Goal: Navigation & Orientation: Go to known website

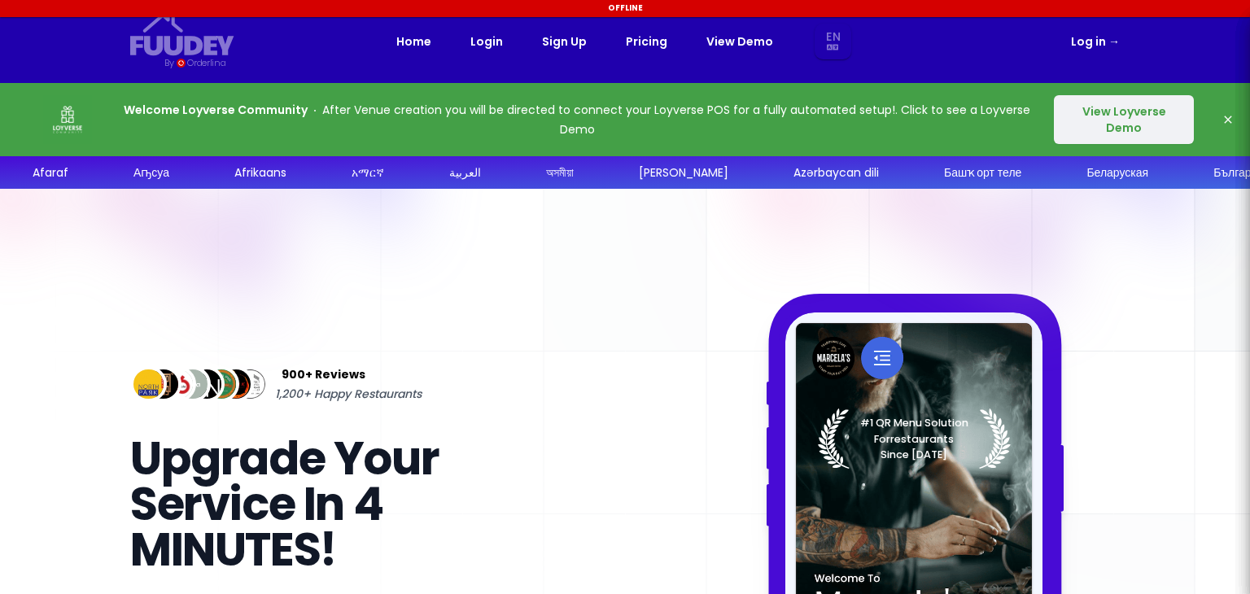
click at [1121, 40] on nav "Fuudey {/* Added fill="currentColor" here */} {/* This rectangle defines the ba…" at bounding box center [625, 41] width 1042 height 83
click at [1100, 41] on link "Log in →" at bounding box center [1095, 42] width 49 height 20
select select "en"
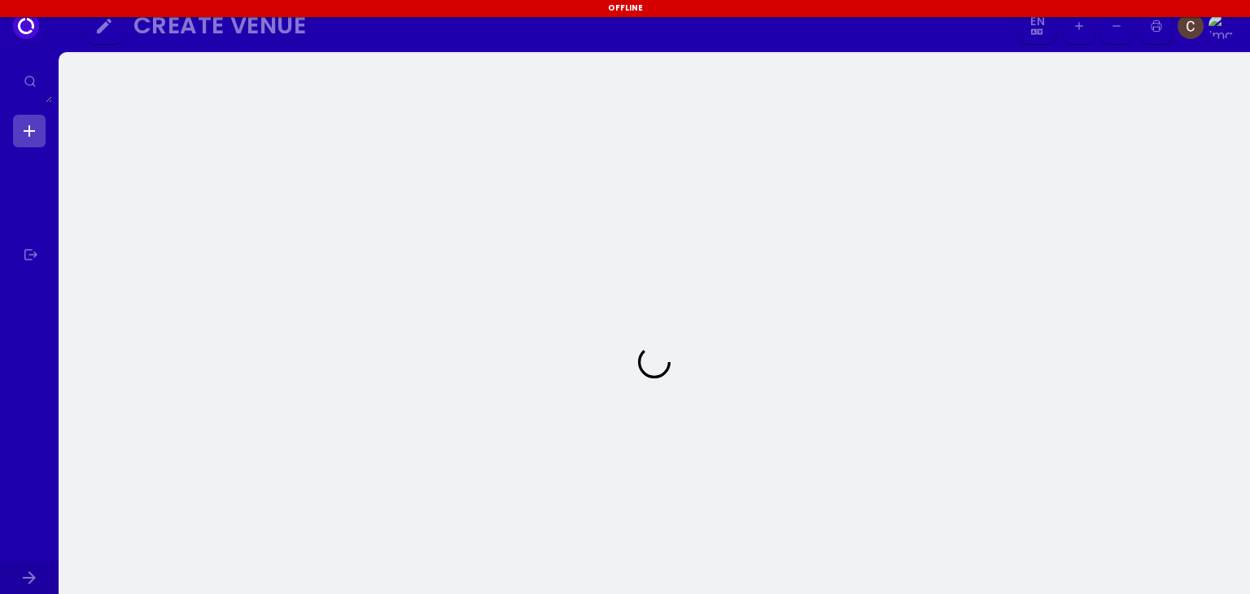
select select "en"
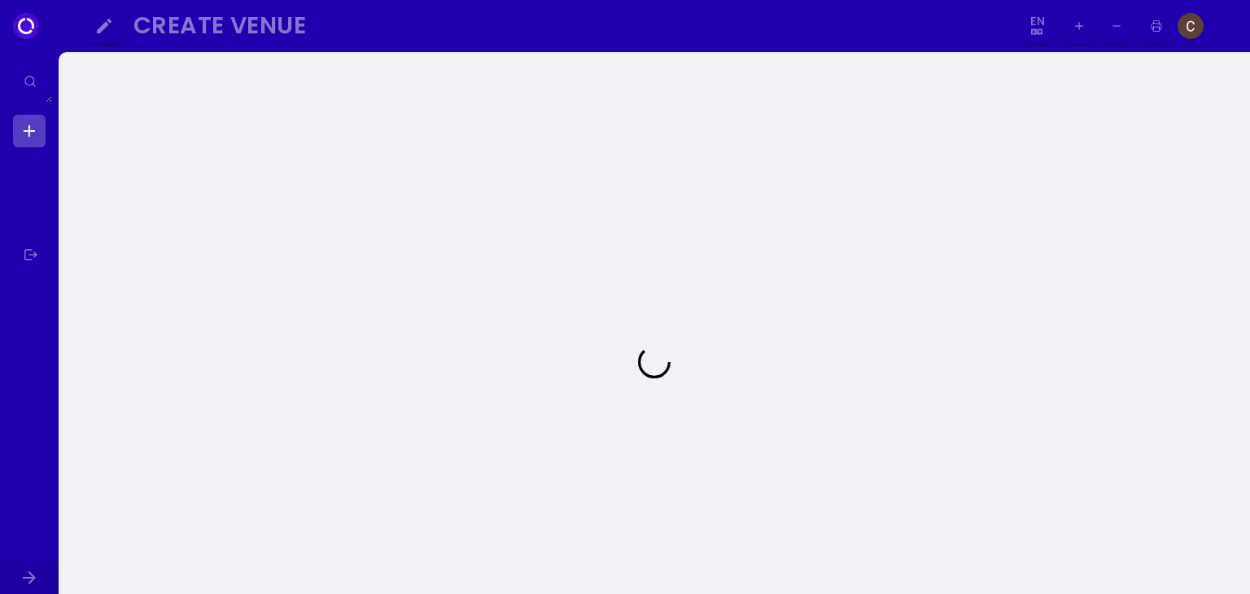
select select "en"
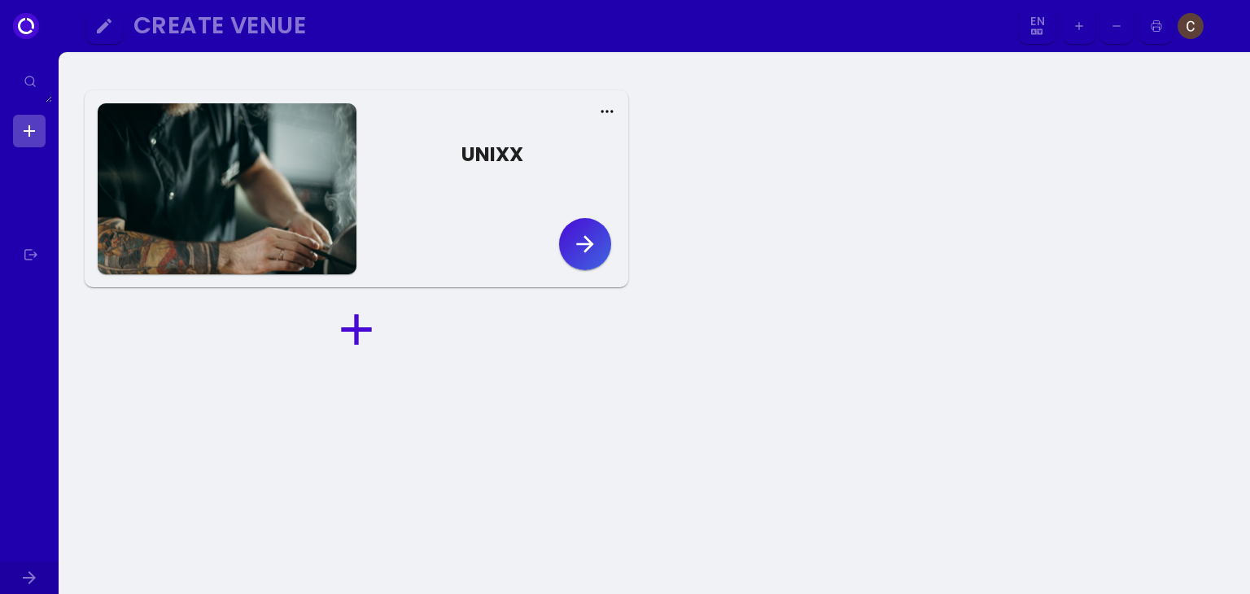
select select "en"
click at [1187, 25] on img at bounding box center [1191, 26] width 26 height 26
click at [1190, 30] on img at bounding box center [1191, 26] width 26 height 26
click at [1186, 24] on img at bounding box center [1191, 26] width 26 height 26
click at [1193, 24] on img at bounding box center [1191, 26] width 26 height 26
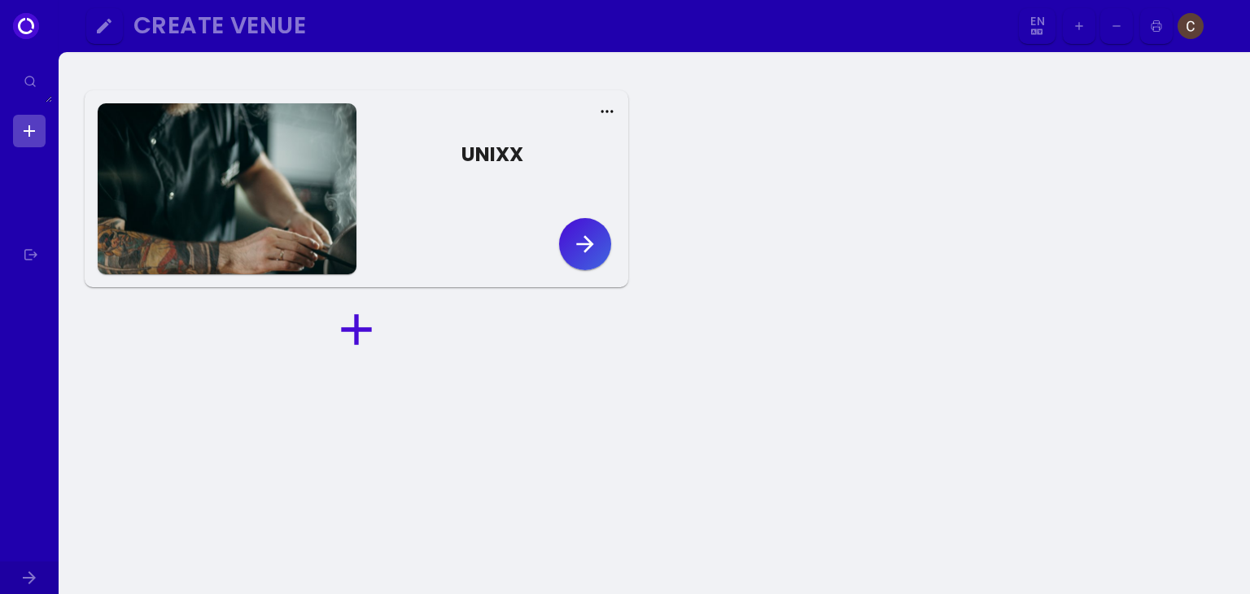
click at [1193, 24] on img at bounding box center [1191, 26] width 26 height 26
click at [1197, 25] on img at bounding box center [1191, 26] width 26 height 26
click at [1188, 32] on img at bounding box center [1191, 26] width 26 height 26
click at [1180, 27] on img at bounding box center [1191, 26] width 26 height 26
click at [1193, 27] on img at bounding box center [1191, 26] width 26 height 26
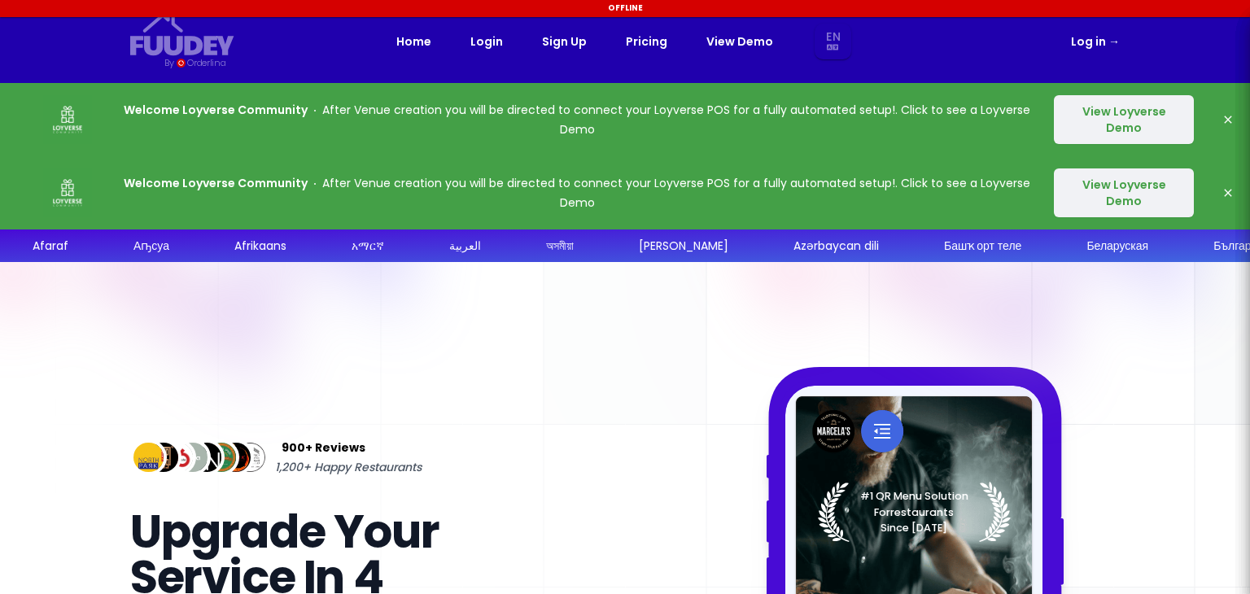
select select "en"
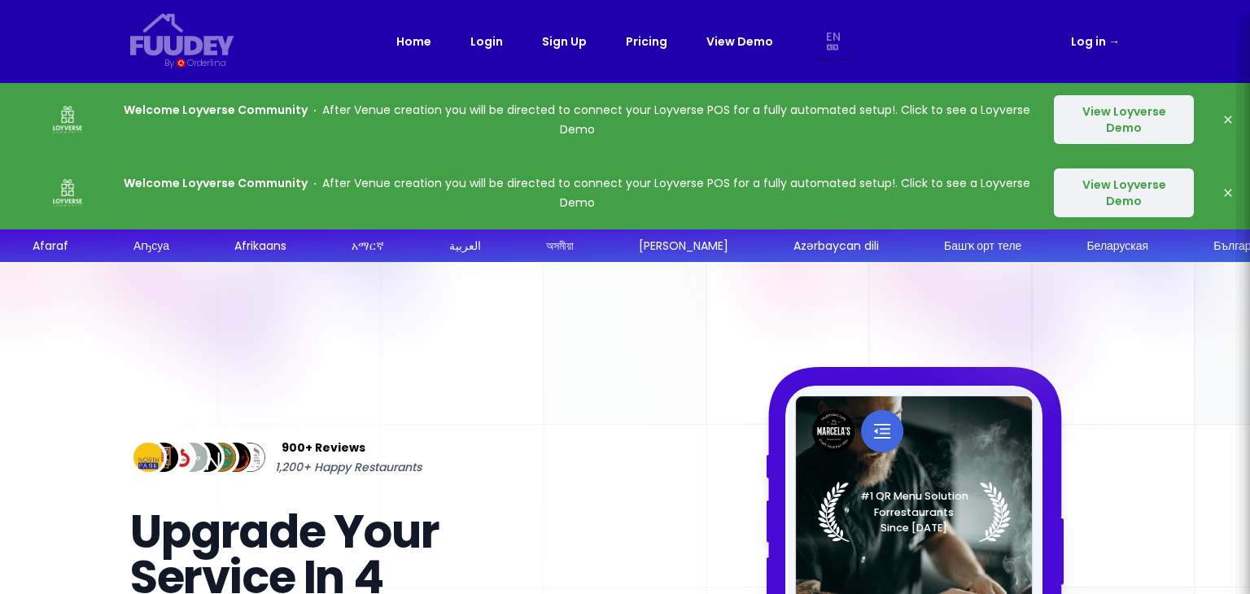
select select "en"
